Goal: Navigation & Orientation: Understand site structure

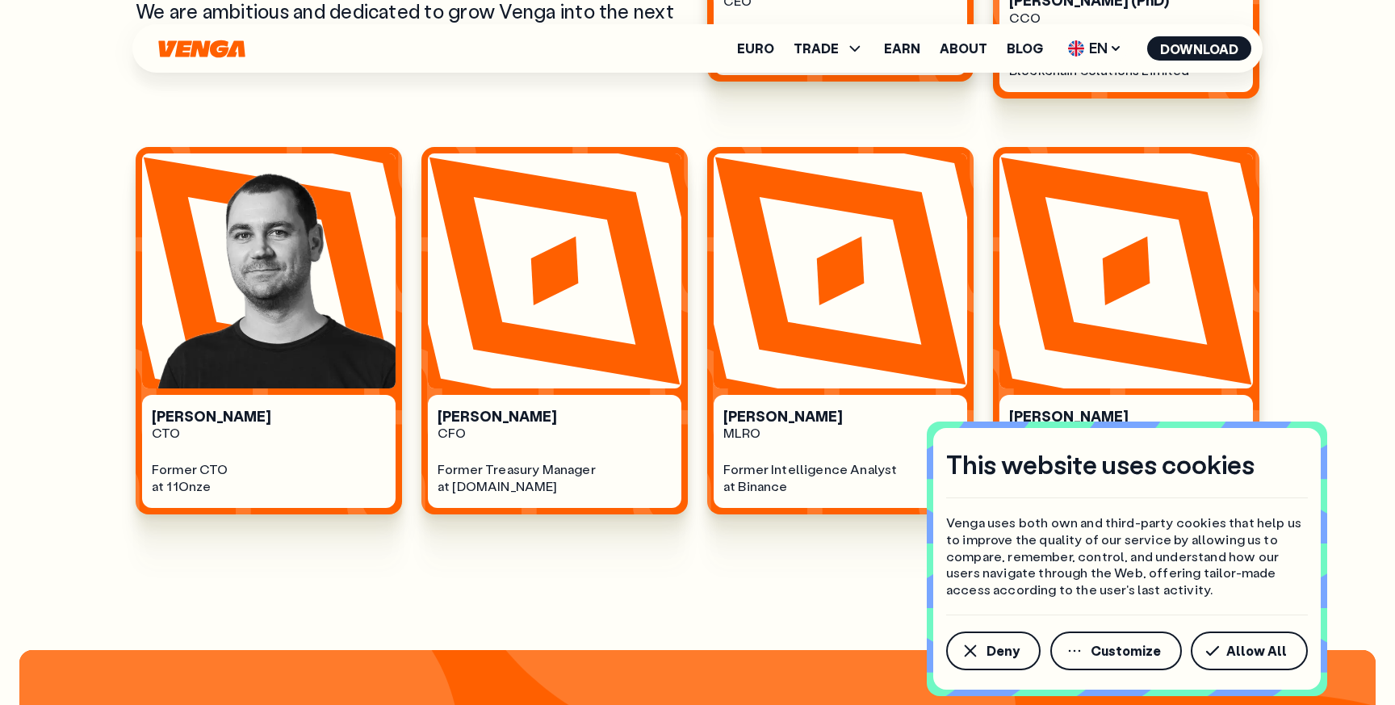
scroll to position [1086, 0]
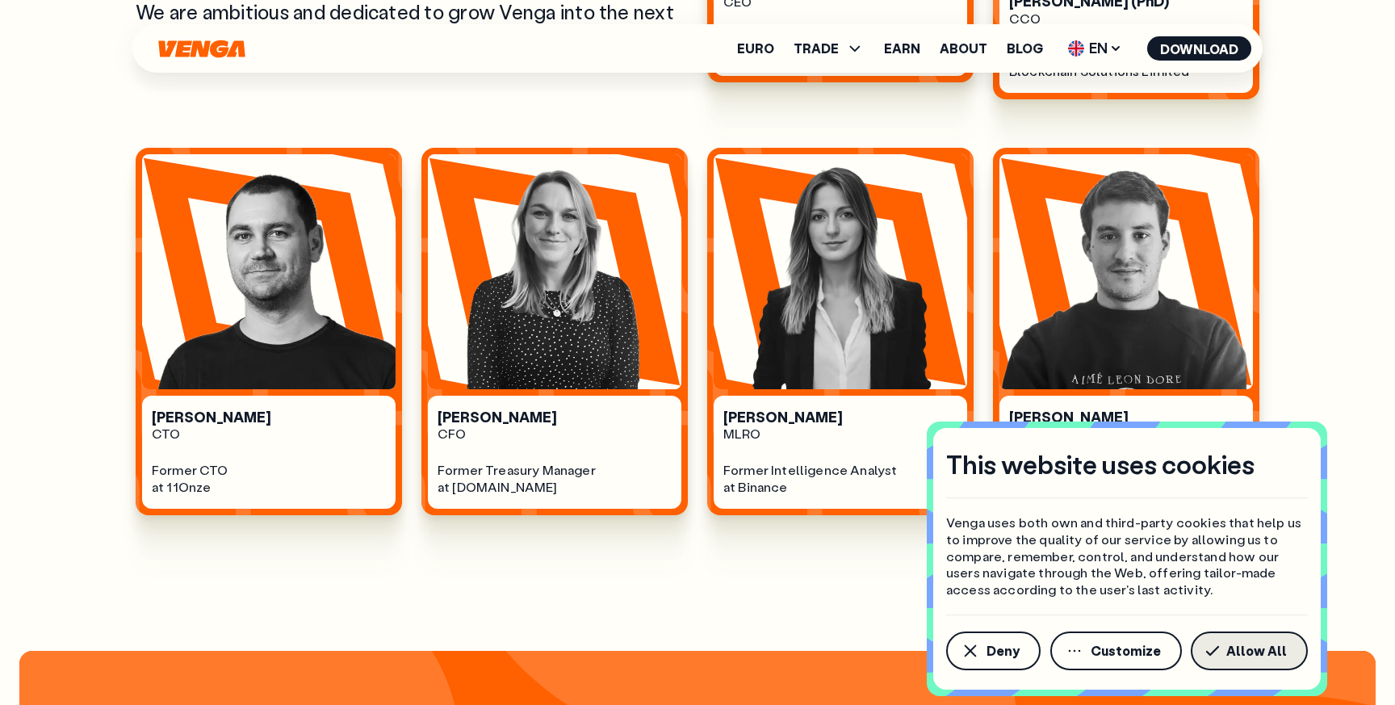
click at [1232, 650] on span "Allow All" at bounding box center [1256, 650] width 61 height 13
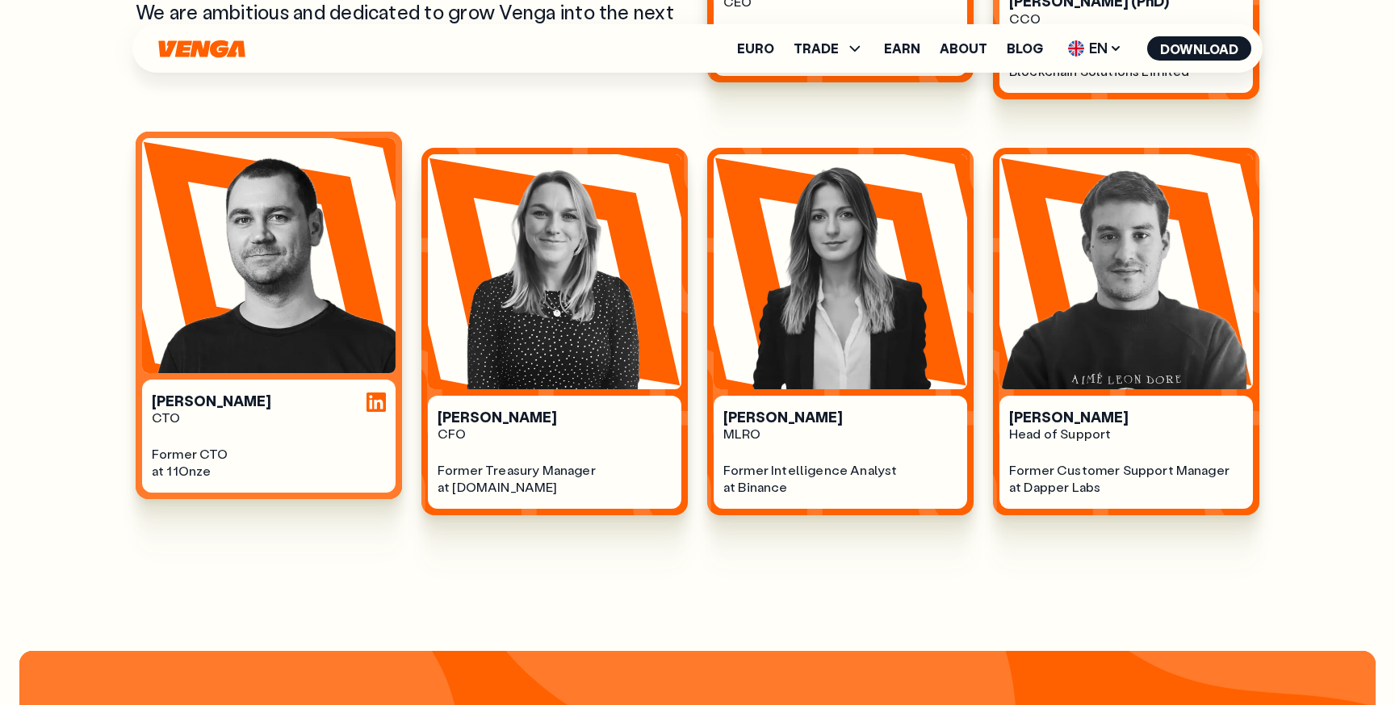
click at [370, 392] on div at bounding box center [375, 401] width 19 height 19
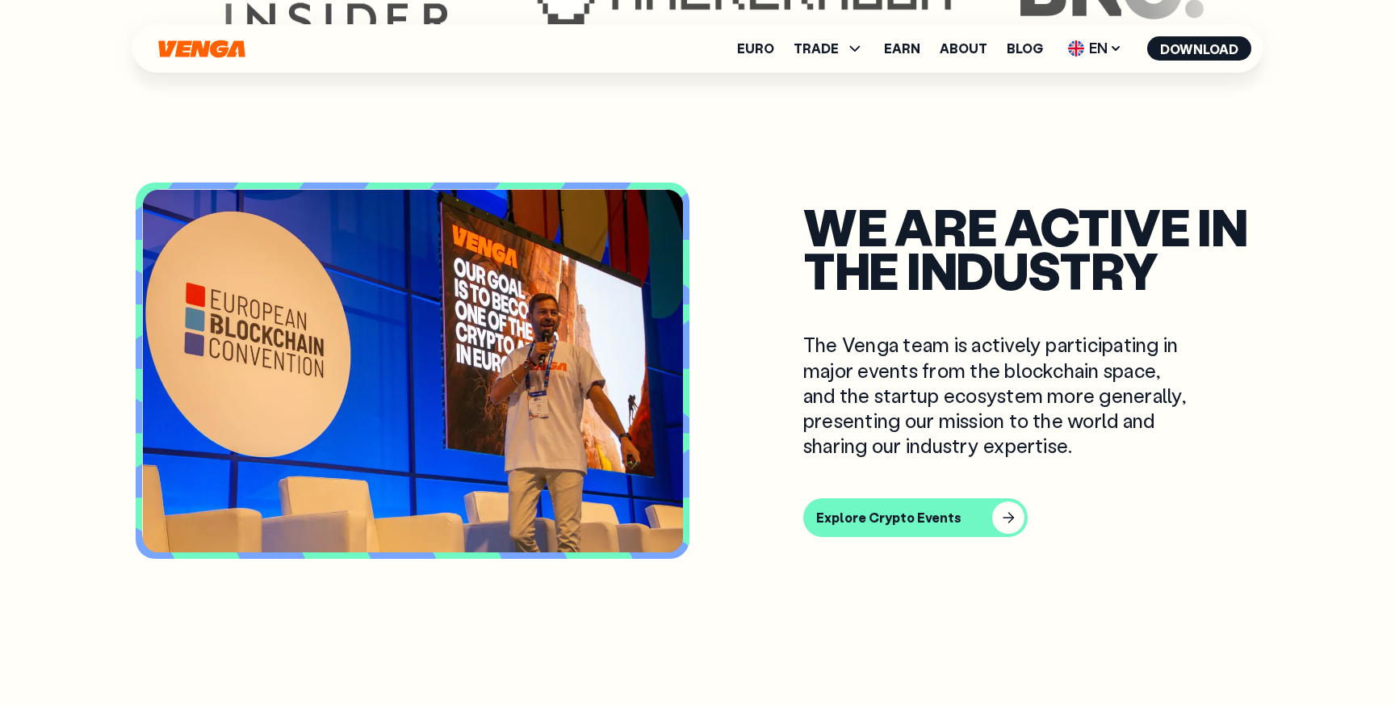
scroll to position [4682, 0]
click at [970, 44] on link "About" at bounding box center [963, 48] width 48 height 13
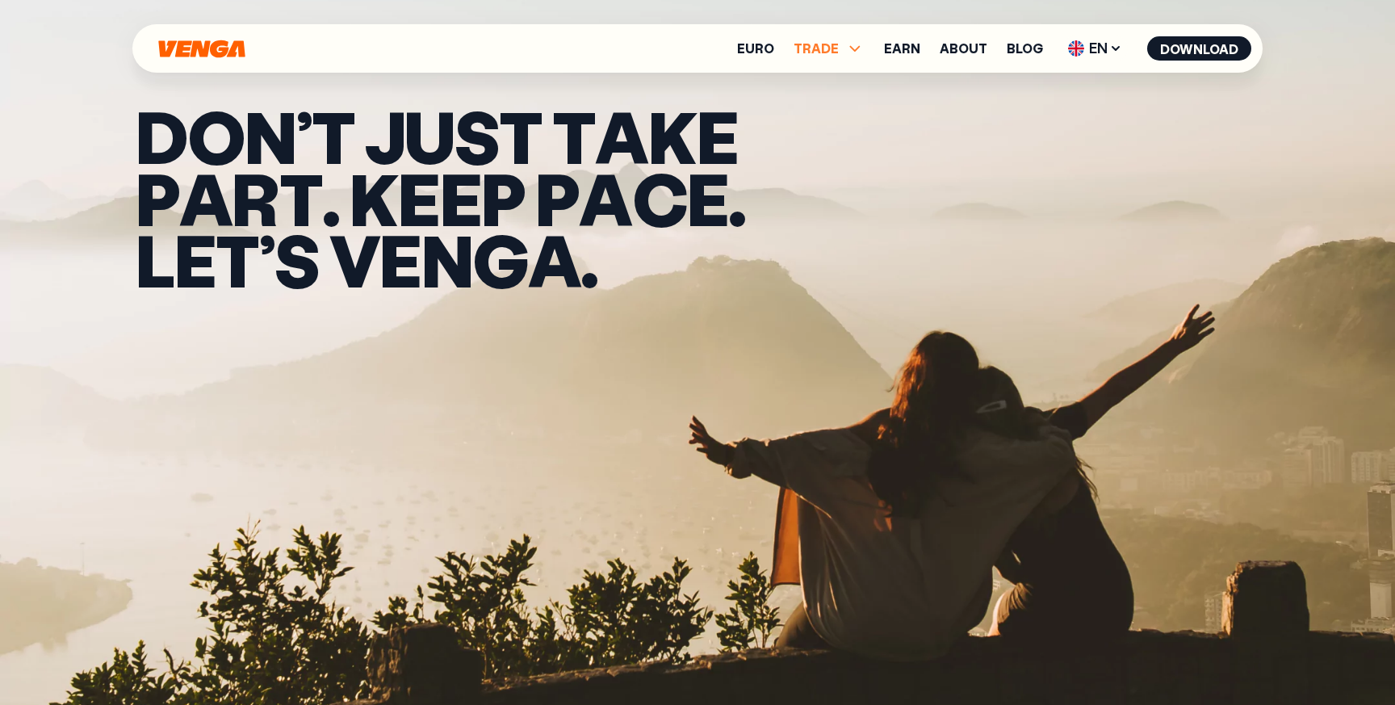
click at [827, 52] on span "TRADE" at bounding box center [815, 48] width 45 height 13
click at [882, 47] on ul "Euro TRADE Buy Sell Swap Exchange Earn About Blog EN English - EN Español - ES …" at bounding box center [994, 49] width 514 height 26
click at [898, 48] on link "Earn" at bounding box center [902, 48] width 36 height 13
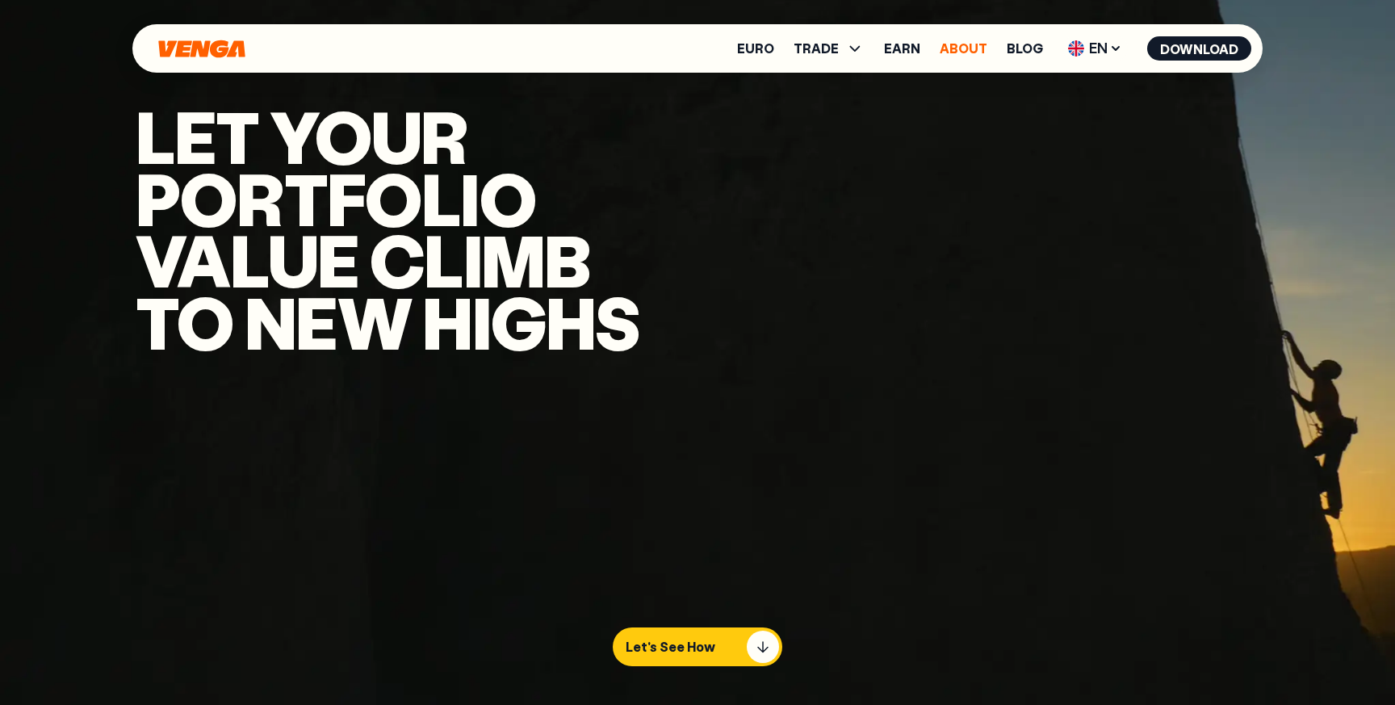
click at [967, 44] on link "About" at bounding box center [963, 48] width 48 height 13
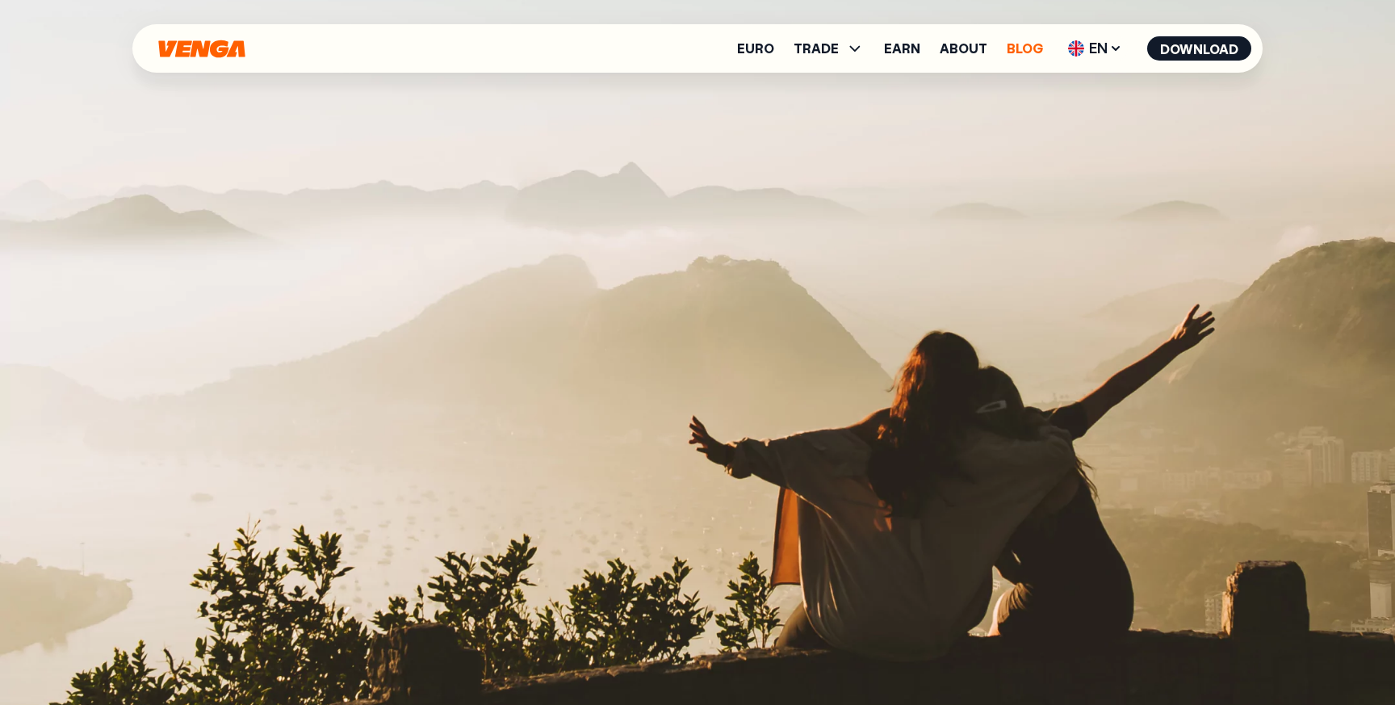
click at [1024, 44] on link "Blog" at bounding box center [1024, 48] width 36 height 13
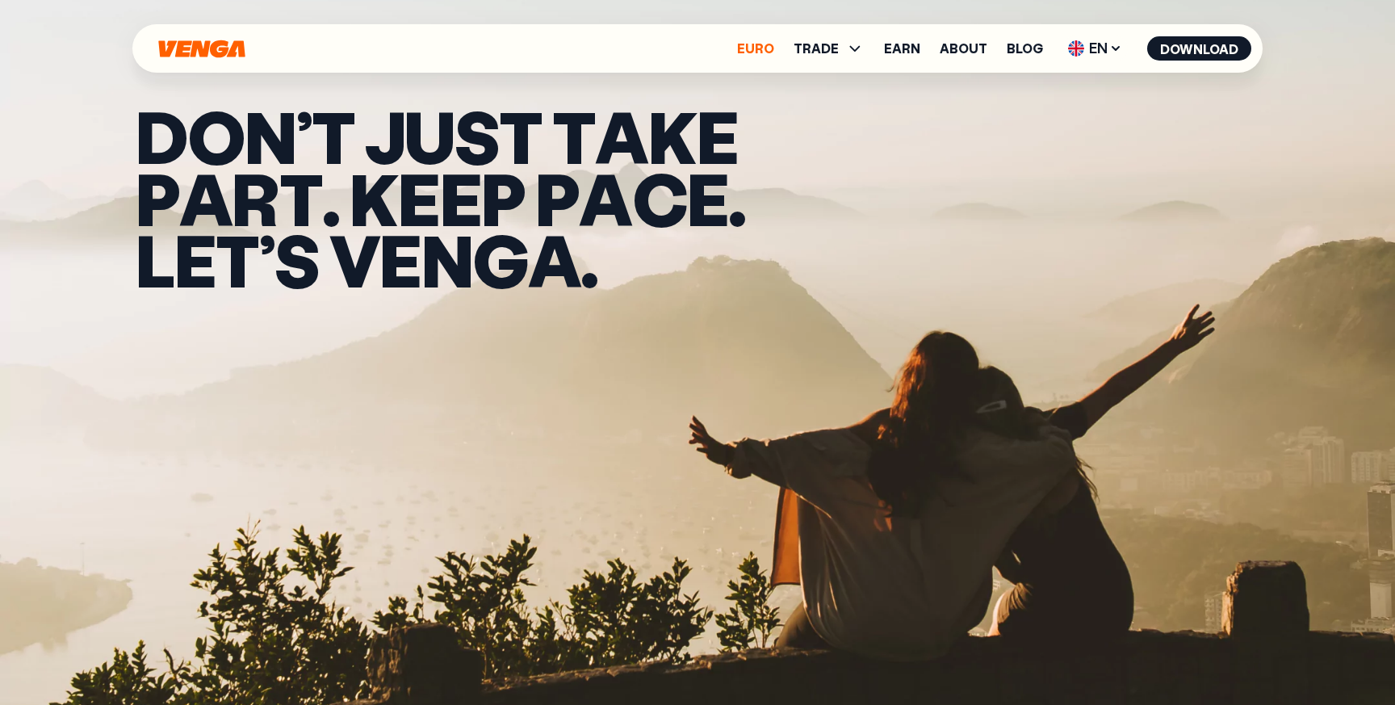
click at [760, 46] on link "Euro" at bounding box center [755, 48] width 37 height 13
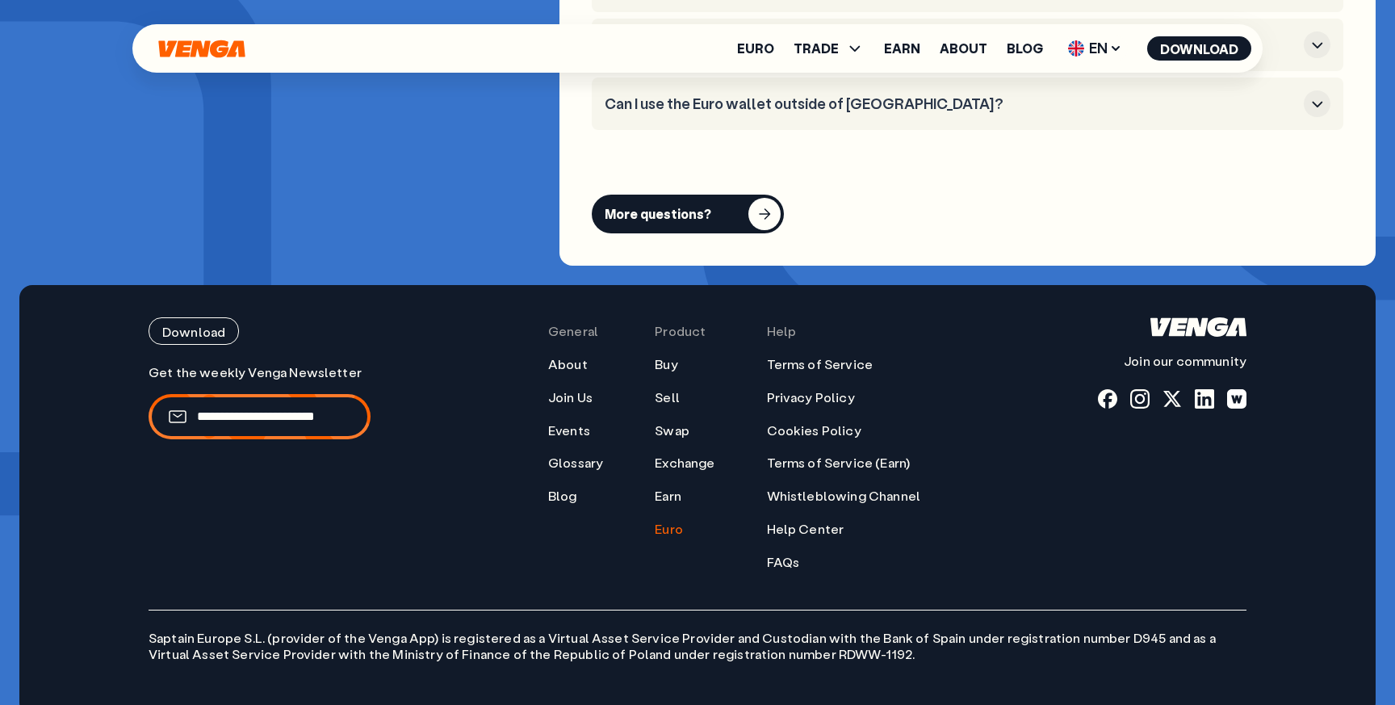
scroll to position [6472, 0]
